Goal: Transaction & Acquisition: Download file/media

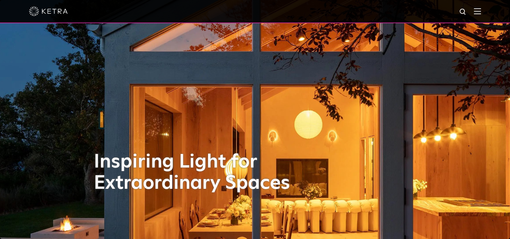
click at [481, 11] on img at bounding box center [477, 11] width 7 height 6
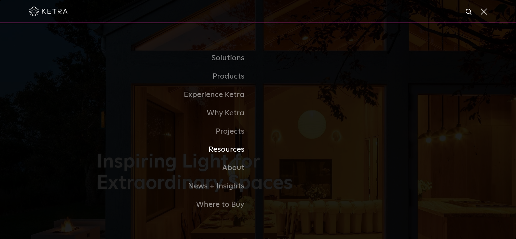
click at [235, 151] on link "Resources" at bounding box center [177, 150] width 161 height 18
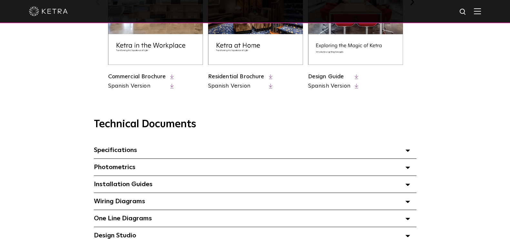
click at [129, 150] on span "Specifications Select checkboxes to use the bulk download option below" at bounding box center [115, 150] width 43 height 6
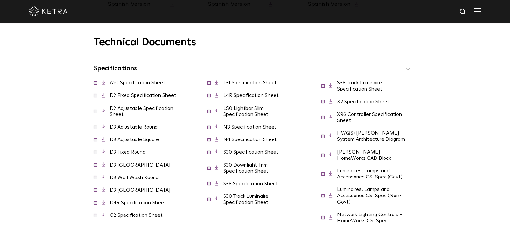
scroll to position [443, 0]
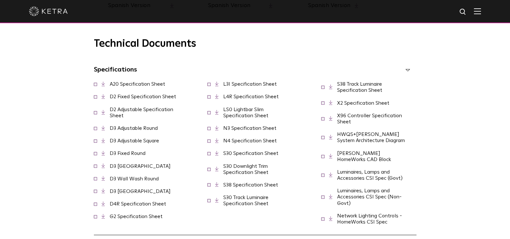
click at [131, 85] on link "A20 Specification Sheet" at bounding box center [137, 84] width 55 height 5
click at [241, 188] on link "S38 Specification Sheet" at bounding box center [250, 184] width 55 height 5
click at [497, 131] on div "Technical Documents Specifications Select checkboxes to use the bulk download o…" at bounding box center [255, 206] width 510 height 368
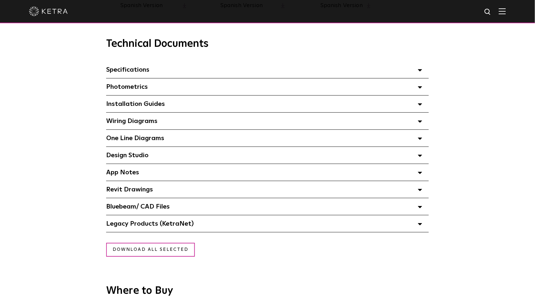
click at [126, 73] on span "Specifications Select checkboxes to use the bulk download option below" at bounding box center [127, 69] width 43 height 6
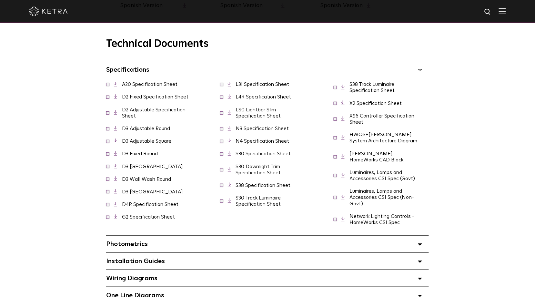
click at [162, 110] on link "D2 Adjustable Specification Sheet" at bounding box center [154, 112] width 64 height 11
